Goal: Task Accomplishment & Management: Manage account settings

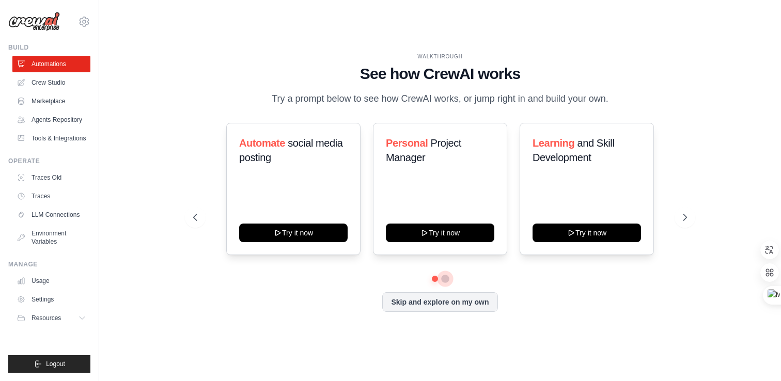
click at [445, 283] on button at bounding box center [445, 279] width 8 height 8
click at [434, 283] on button at bounding box center [435, 279] width 8 height 8
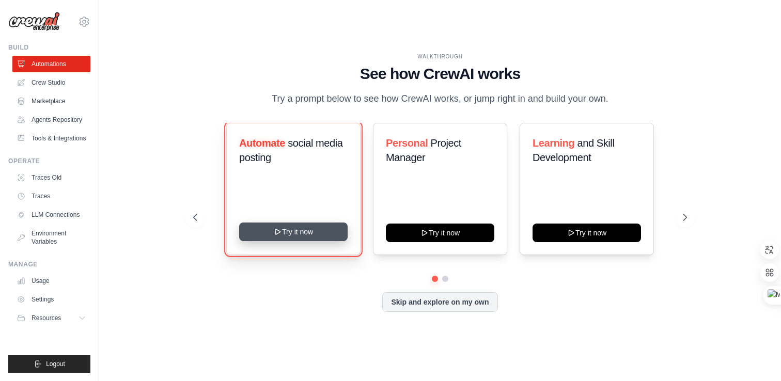
click at [292, 241] on button "Try it now" at bounding box center [293, 232] width 108 height 19
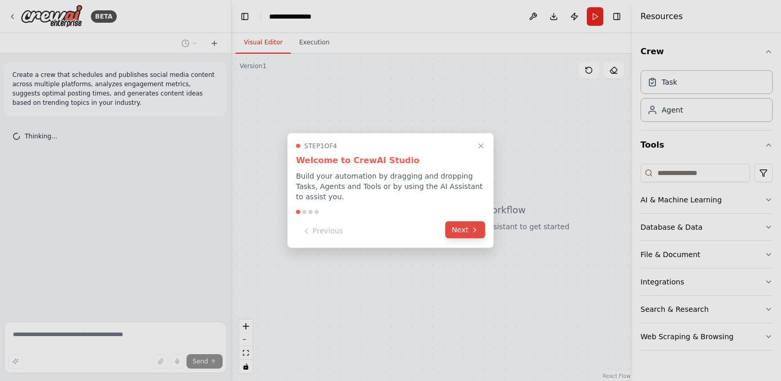
click at [466, 229] on button "Next" at bounding box center [465, 230] width 40 height 17
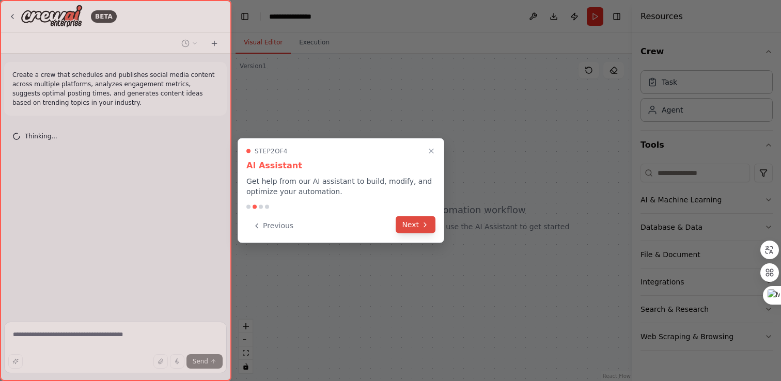
click at [433, 227] on button "Next" at bounding box center [416, 224] width 40 height 17
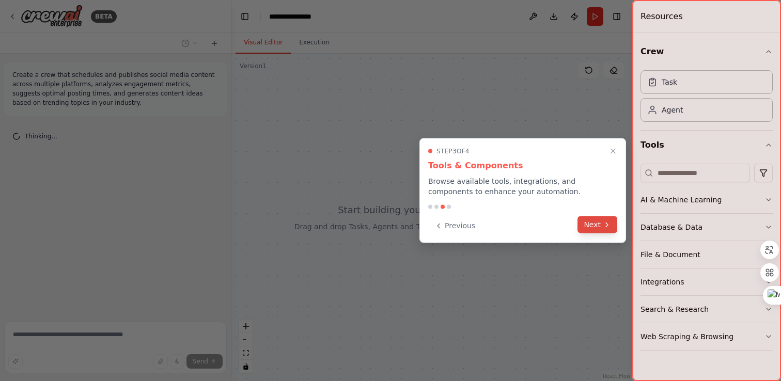
click at [581, 221] on button "Next" at bounding box center [597, 224] width 40 height 17
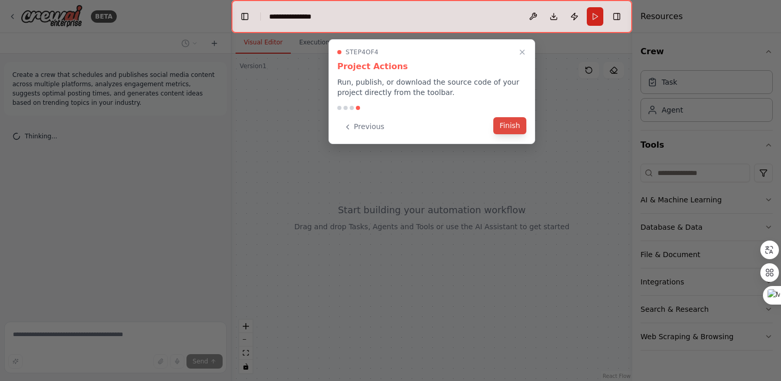
click at [506, 120] on button "Finish" at bounding box center [509, 125] width 33 height 17
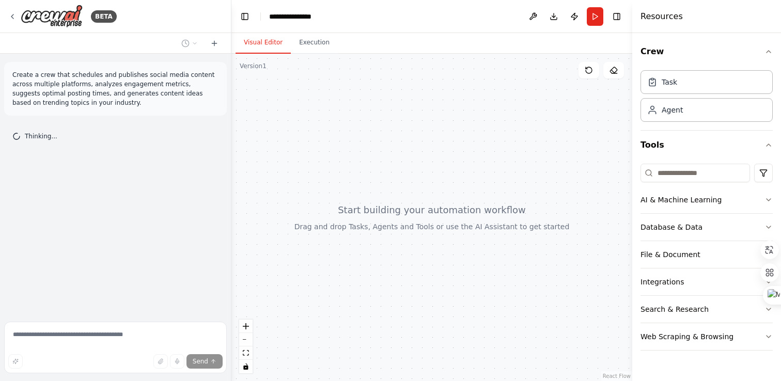
click at [461, 200] on div at bounding box center [431, 217] width 401 height 327
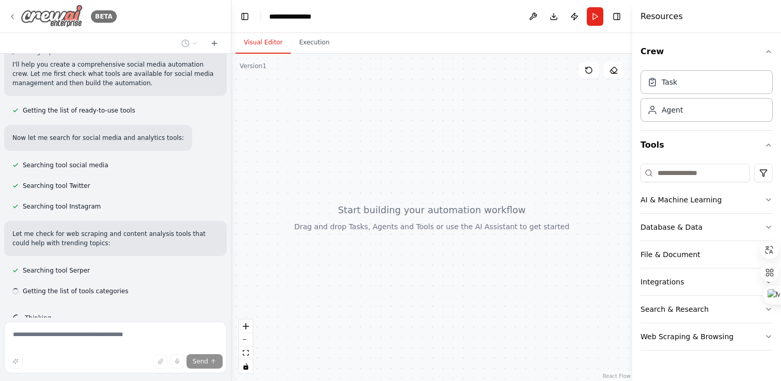
scroll to position [107, 0]
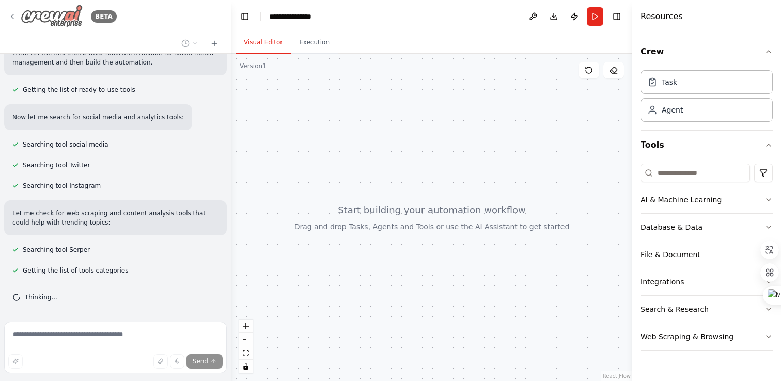
click at [48, 13] on img at bounding box center [52, 16] width 62 height 23
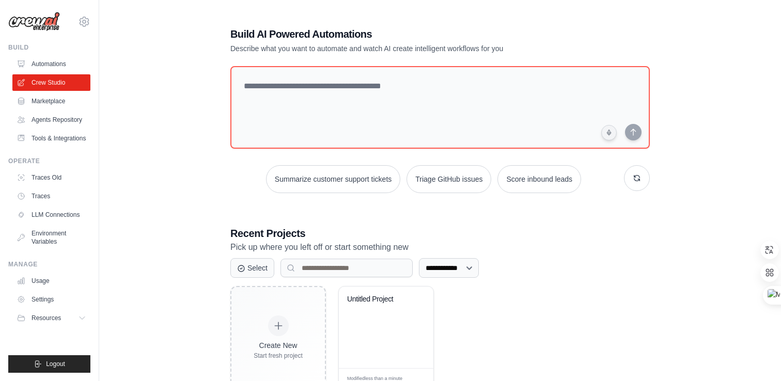
scroll to position [35, 0]
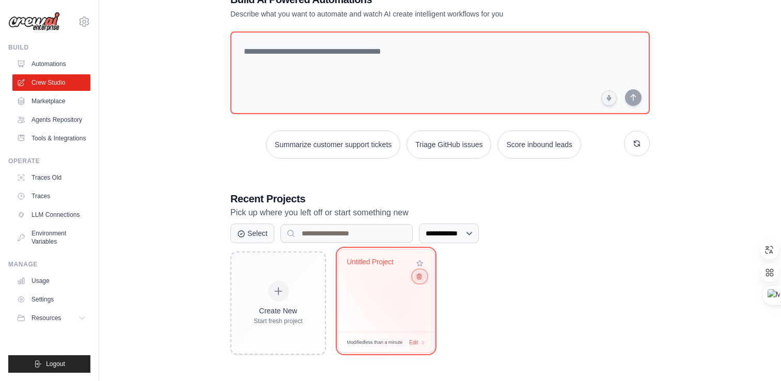
click at [419, 279] on icon at bounding box center [419, 276] width 7 height 7
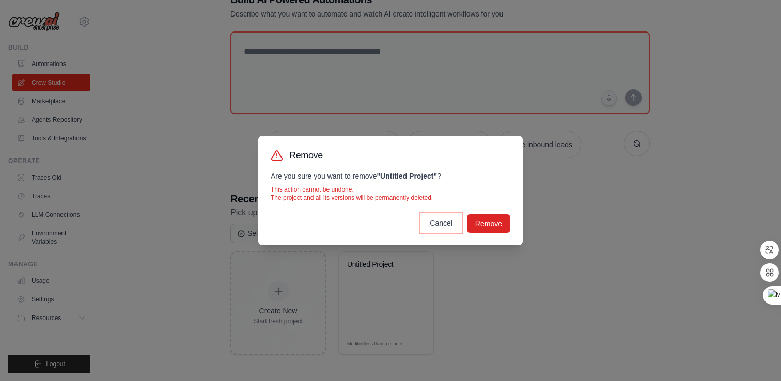
click at [434, 227] on button "Cancel" at bounding box center [440, 223] width 39 height 19
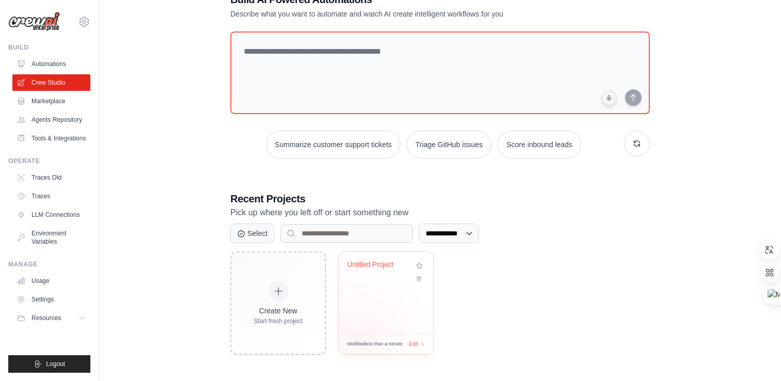
click at [358, 335] on div "Modified less than a minute Edit" at bounding box center [386, 344] width 95 height 21
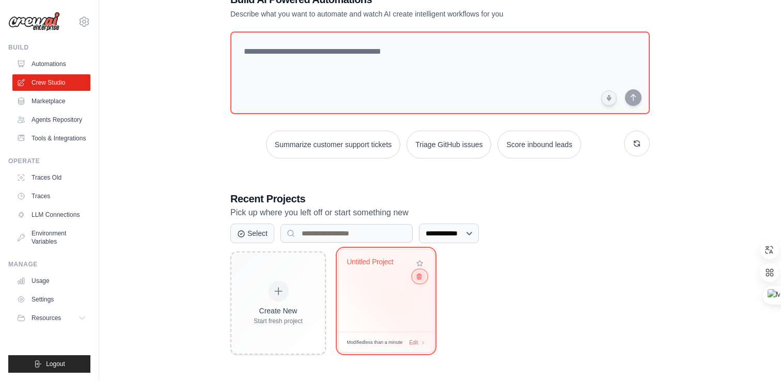
click at [421, 279] on icon at bounding box center [419, 276] width 7 height 7
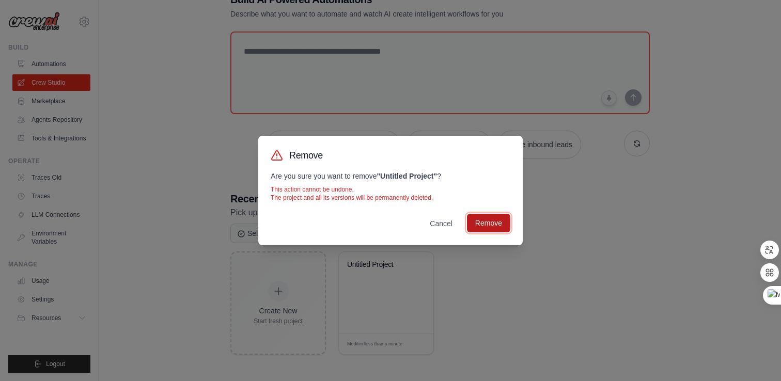
click at [492, 222] on button "Remove" at bounding box center [488, 223] width 43 height 19
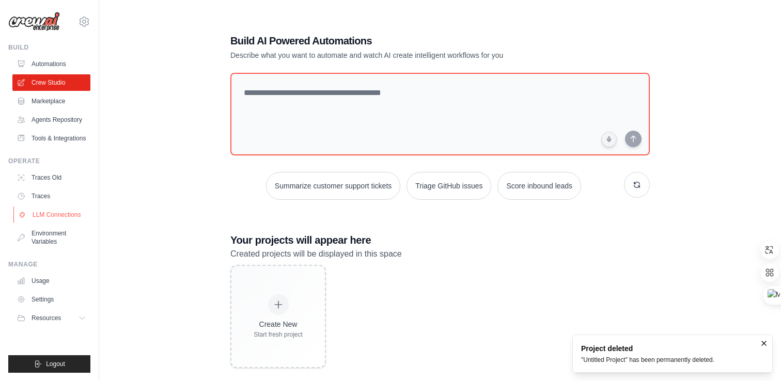
click at [70, 221] on link "LLM Connections" at bounding box center [52, 215] width 78 height 17
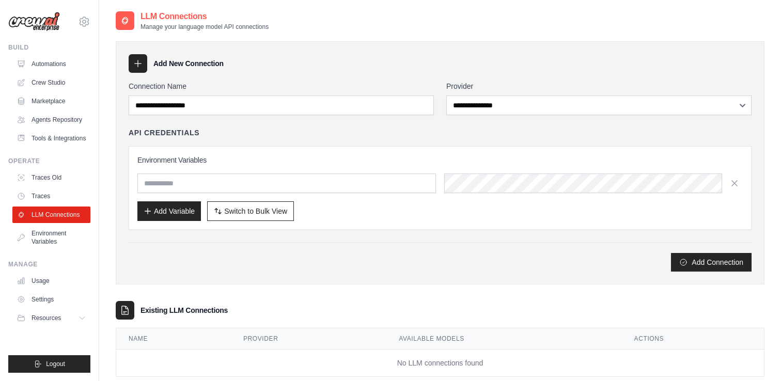
scroll to position [23, 0]
